Goal: Check status: Check status

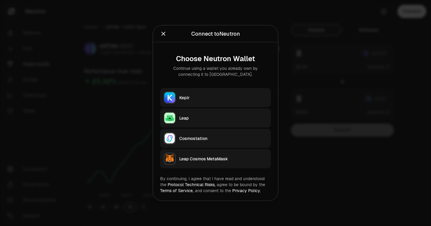
click at [209, 96] on div "Keplr" at bounding box center [223, 98] width 88 height 6
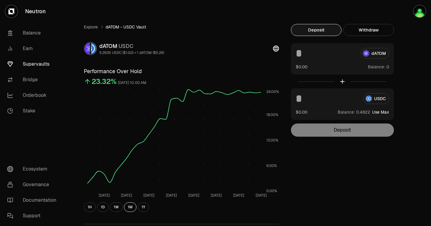
click at [45, 63] on link "Supervaults" at bounding box center [33, 64] width 62 height 16
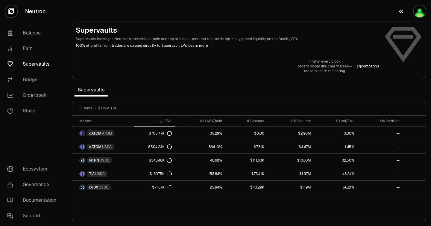
click at [419, 16] on img "button" at bounding box center [420, 11] width 12 height 12
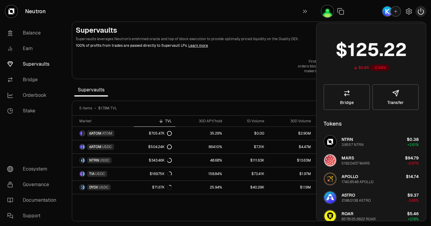
click at [421, 11] on icon "button" at bounding box center [420, 11] width 5 height 6
